Goal: Navigation & Orientation: Find specific page/section

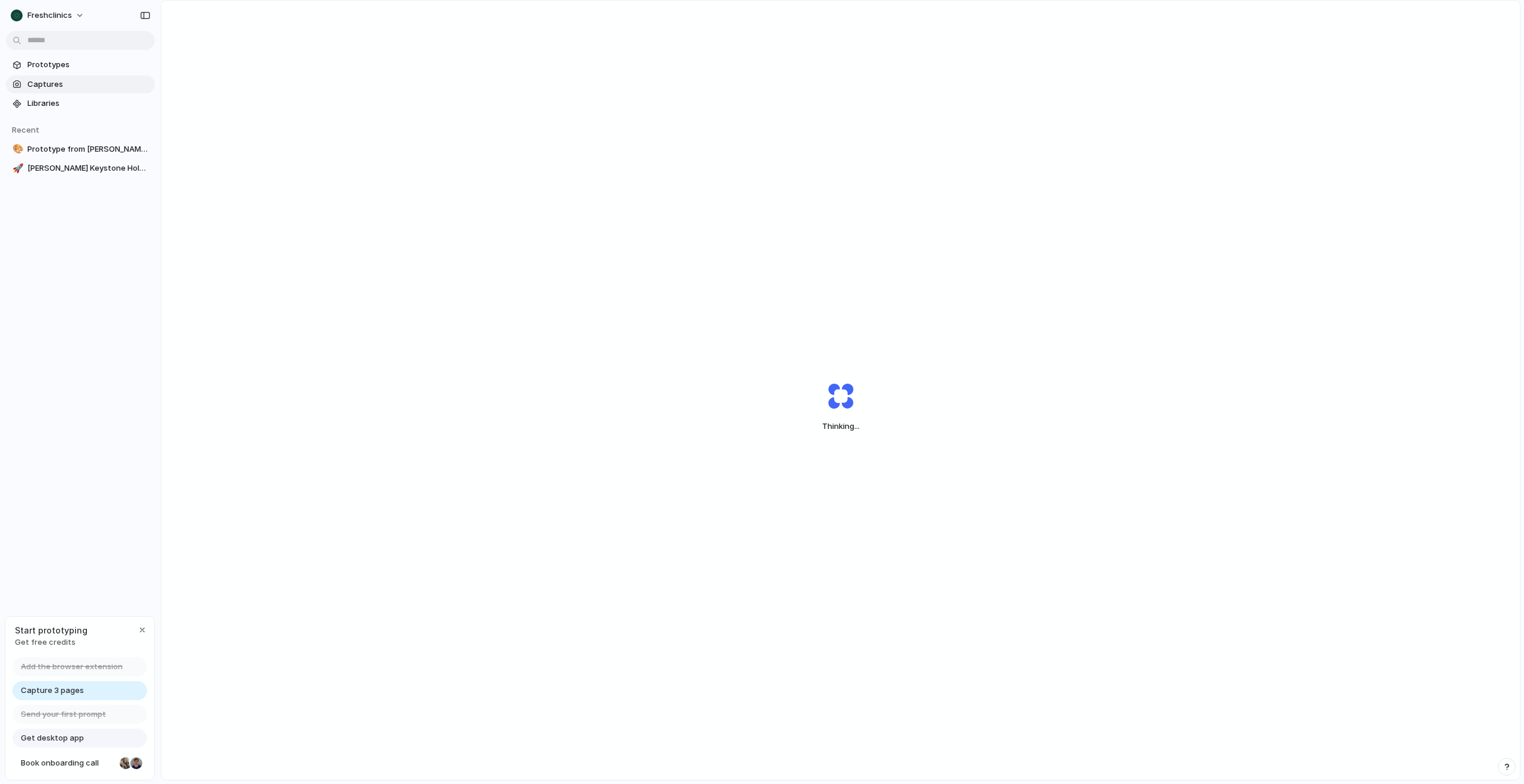
click at [58, 82] on span "Captures" at bounding box center [89, 85] width 123 height 12
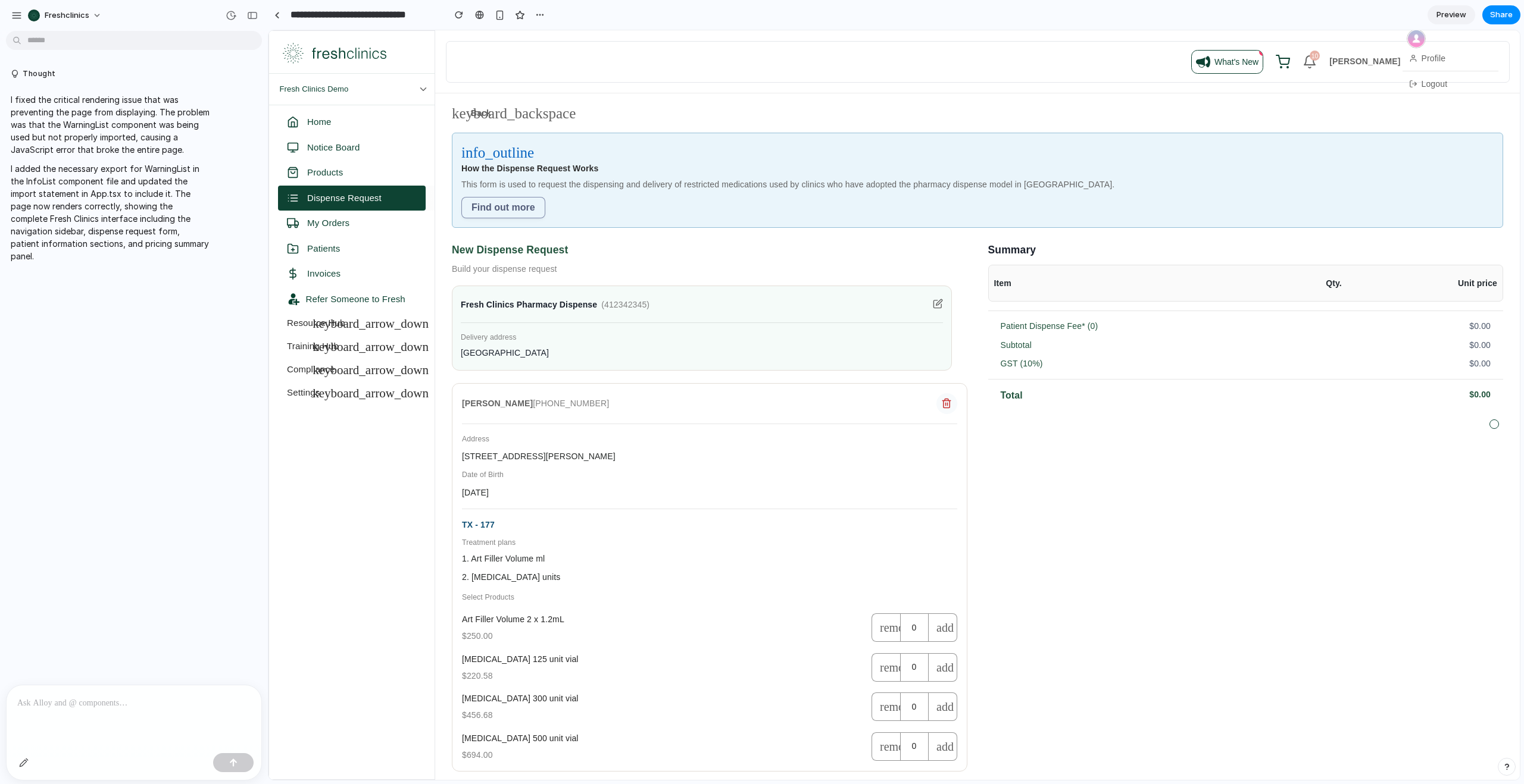
click at [144, 692] on div at bounding box center [134, 717] width 254 height 63
